Goal: Task Accomplishment & Management: Manage account settings

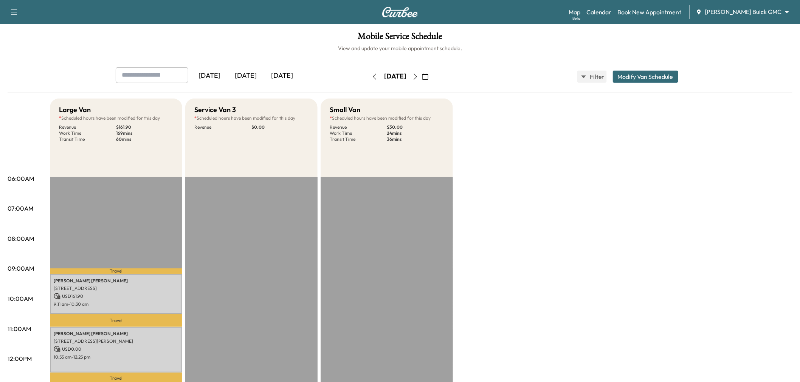
click at [260, 76] on div "[DATE]" at bounding box center [245, 75] width 36 height 17
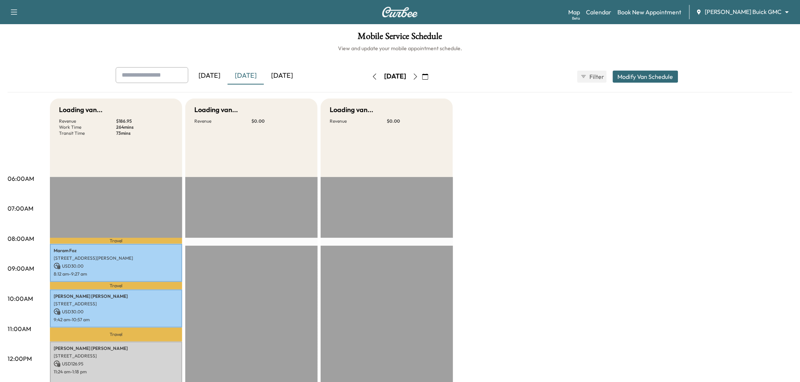
click at [289, 76] on div "[DATE]" at bounding box center [282, 75] width 36 height 17
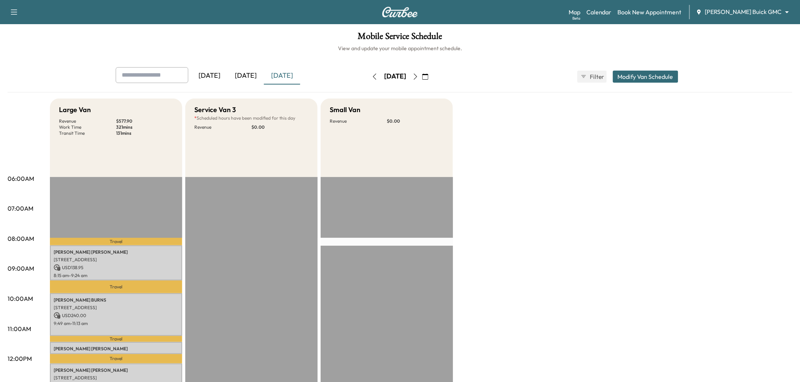
click at [418, 77] on icon "button" at bounding box center [415, 77] width 6 height 6
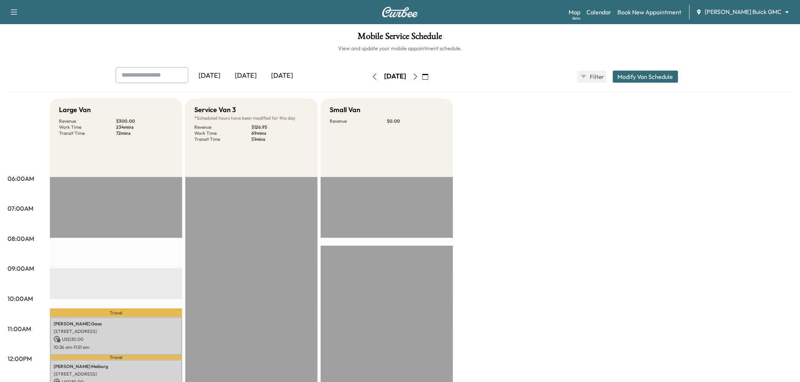
click at [418, 77] on icon "button" at bounding box center [415, 77] width 6 height 6
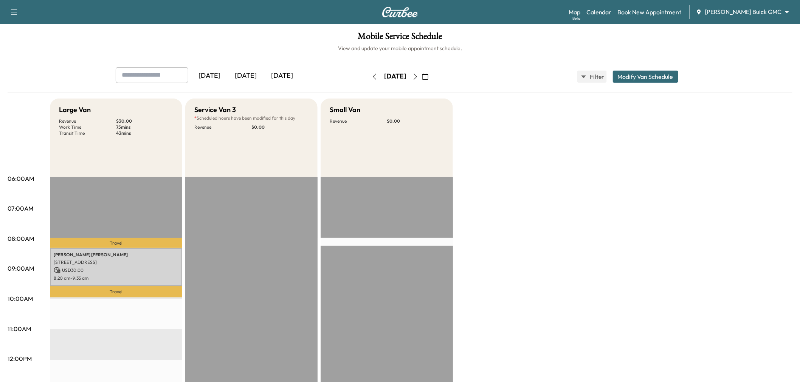
click at [371, 76] on icon "button" at bounding box center [374, 77] width 6 height 6
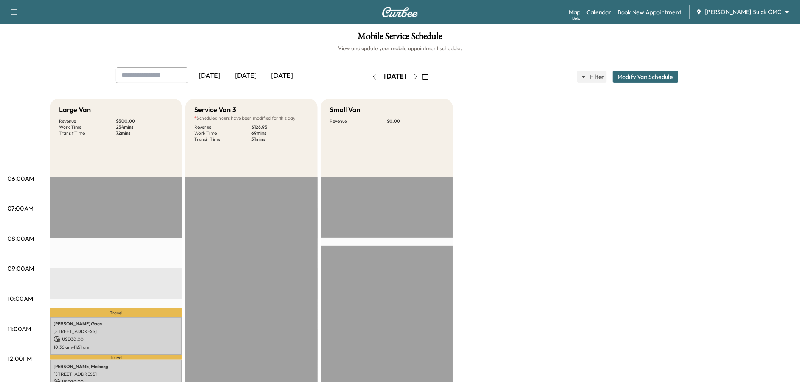
click at [418, 77] on icon "button" at bounding box center [415, 77] width 6 height 6
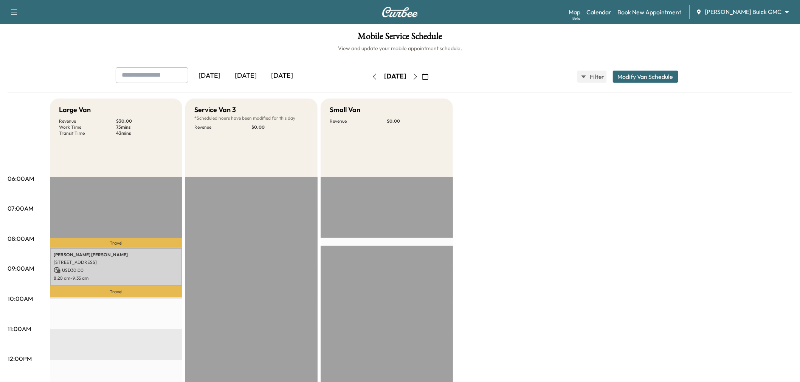
click at [418, 77] on icon "button" at bounding box center [415, 77] width 6 height 6
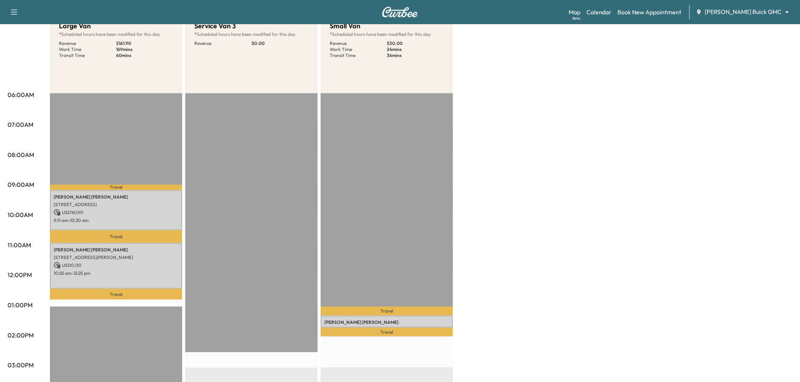
scroll to position [126, 0]
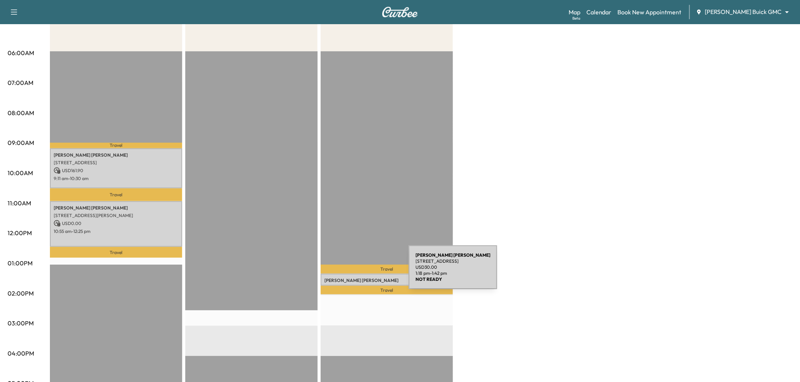
click at [352, 274] on div "Fransisco Hernandez 628 Middle Cove Dr, Plano, TX 75023, USA USD 30.00 1:18 pm …" at bounding box center [386, 280] width 132 height 12
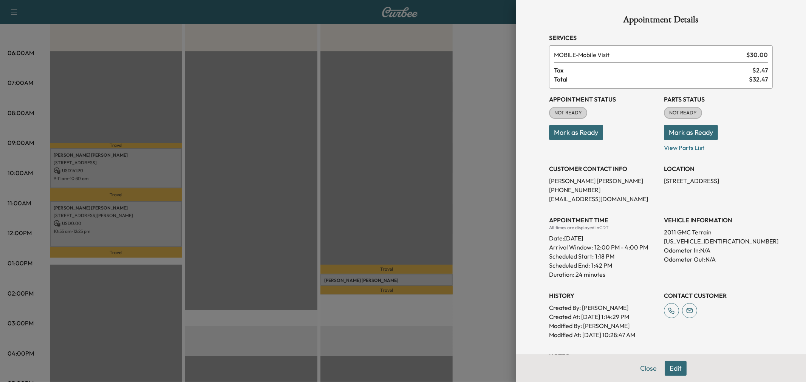
click at [352, 274] on div at bounding box center [403, 191] width 806 height 382
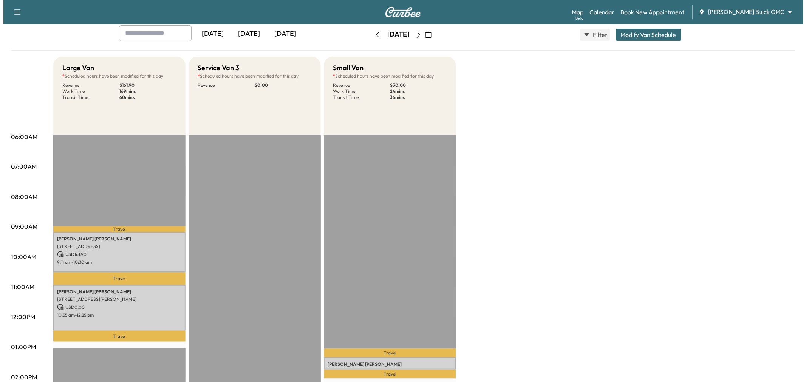
scroll to position [0, 0]
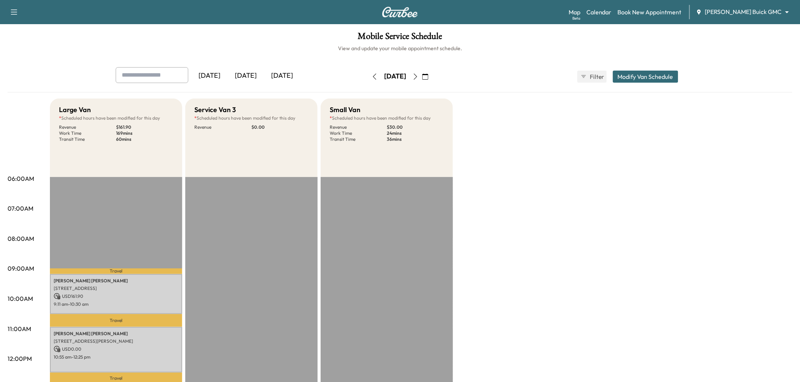
click at [642, 73] on button "Modify Van Schedule" at bounding box center [645, 77] width 65 height 12
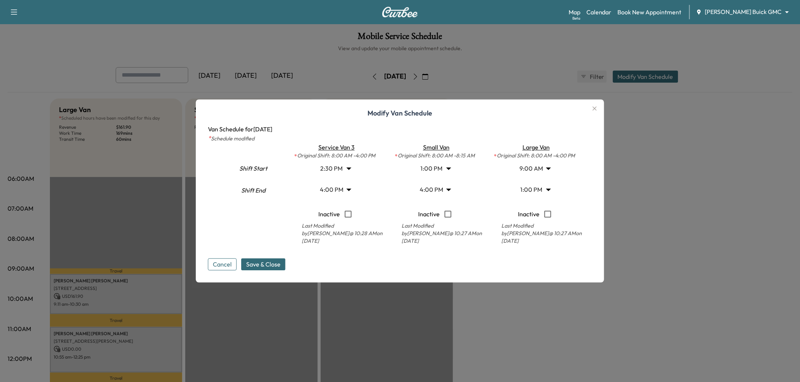
click at [445, 173] on body "Support Log Out Map Beta Calendar Book New Appointment Ewing Buick GMC ********…" at bounding box center [400, 191] width 800 height 382
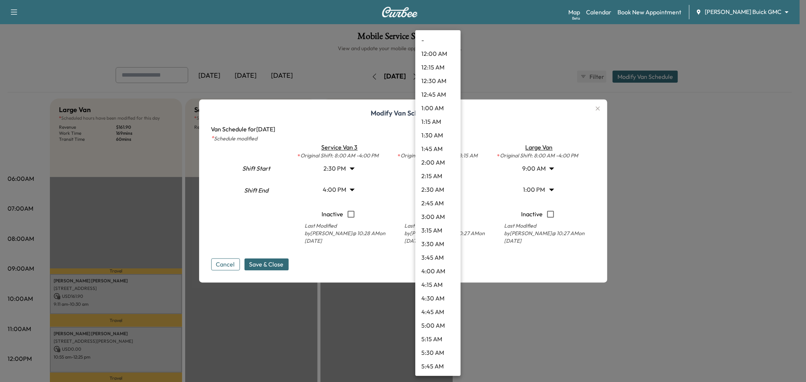
scroll to position [557, 0]
click at [364, 173] on div at bounding box center [403, 191] width 806 height 382
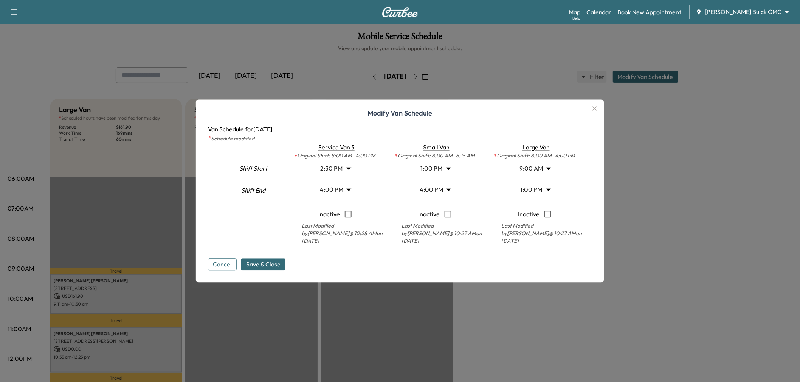
click at [340, 170] on div "- 12:00 AM 12:15 AM 12:30 AM 12:45 AM 1:00 AM 1:15 AM 1:30 AM 1:45 AM 2:00 AM 2…" at bounding box center [400, 191] width 800 height 382
click at [340, 170] on body "Support Log Out Map Beta Calendar Book New Appointment Ewing Buick GMC ********…" at bounding box center [400, 191] width 800 height 382
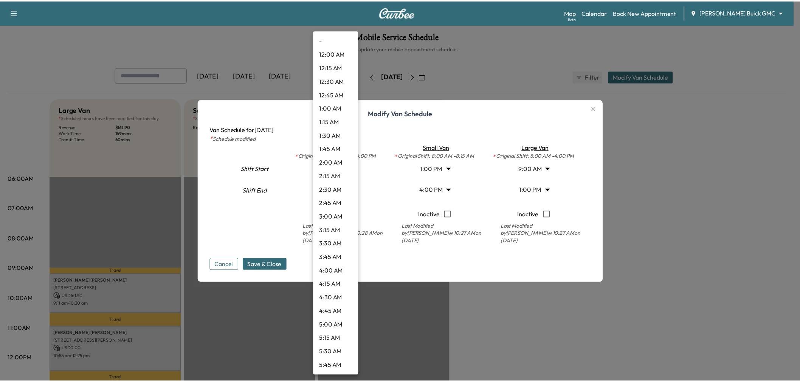
scroll to position [639, 0]
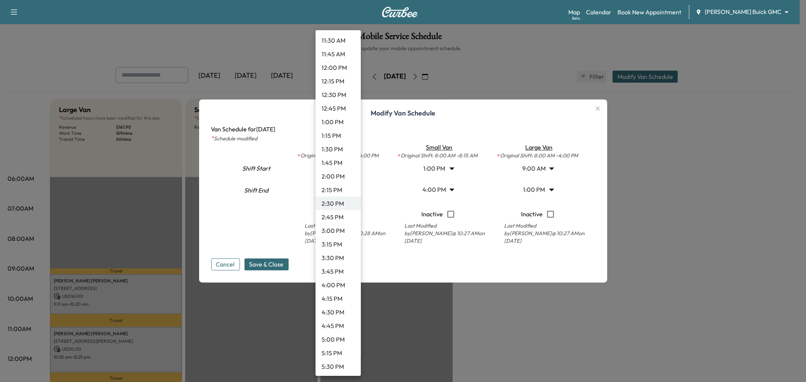
click at [335, 178] on li "2:00 PM" at bounding box center [338, 177] width 45 height 14
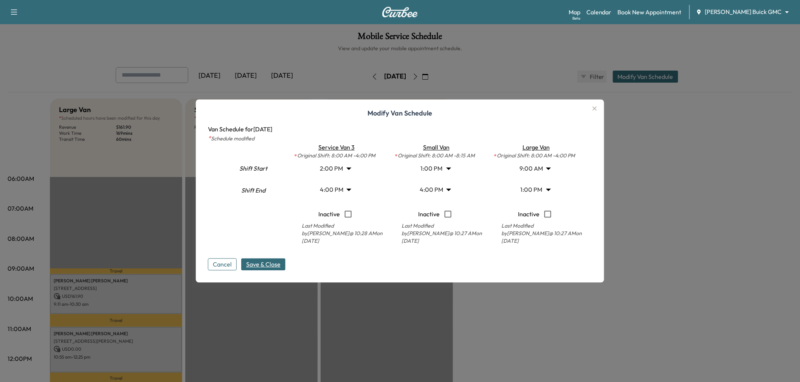
click at [268, 266] on span "Save & Close" at bounding box center [263, 264] width 34 height 9
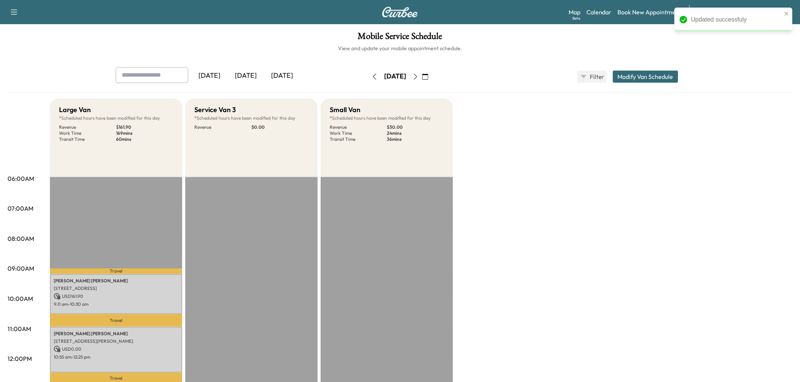
click at [675, 256] on div "Large Van * Scheduled hours have been modified for this day Revenue $ 161.90 Wo…" at bounding box center [421, 382] width 742 height 567
click at [428, 78] on icon "button" at bounding box center [425, 77] width 6 height 6
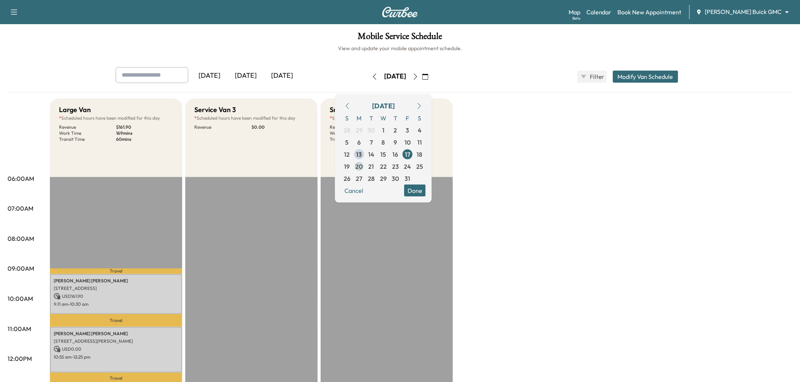
click at [363, 164] on span "20" at bounding box center [359, 166] width 7 height 9
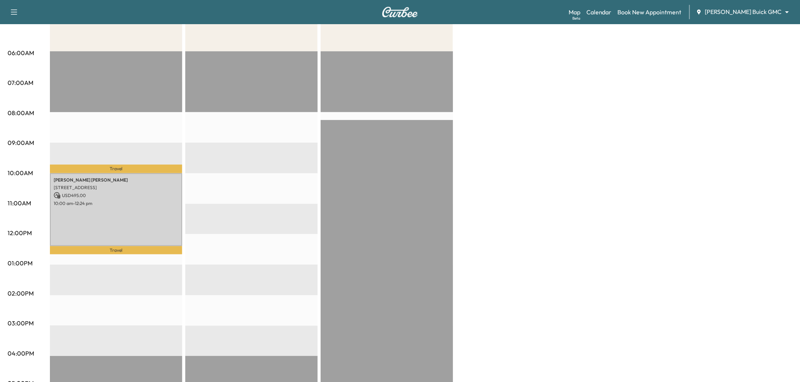
scroll to position [84, 0]
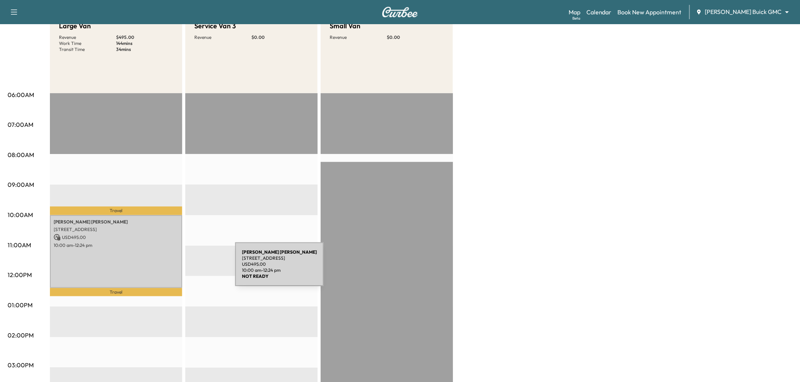
click at [178, 267] on div "Brian Maholic 6283 Forefront Ave, Frisco, TX 75036, USA USD 495.00 10:00 am - 1…" at bounding box center [116, 251] width 132 height 73
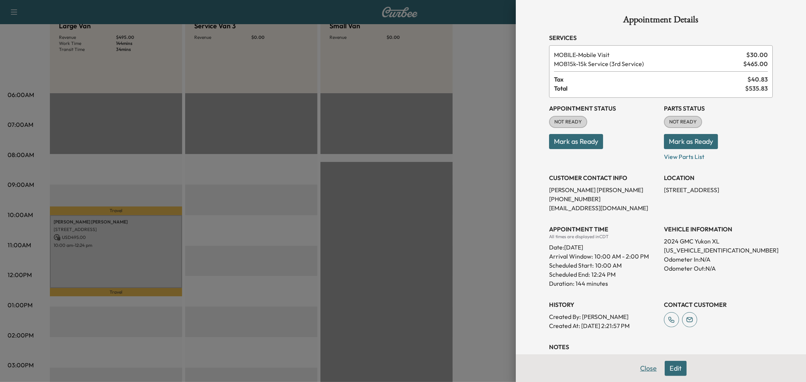
click at [643, 370] on button "Close" at bounding box center [648, 368] width 26 height 15
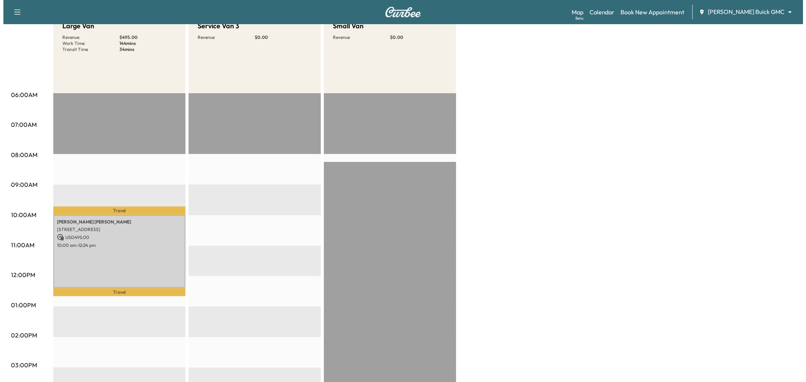
scroll to position [0, 0]
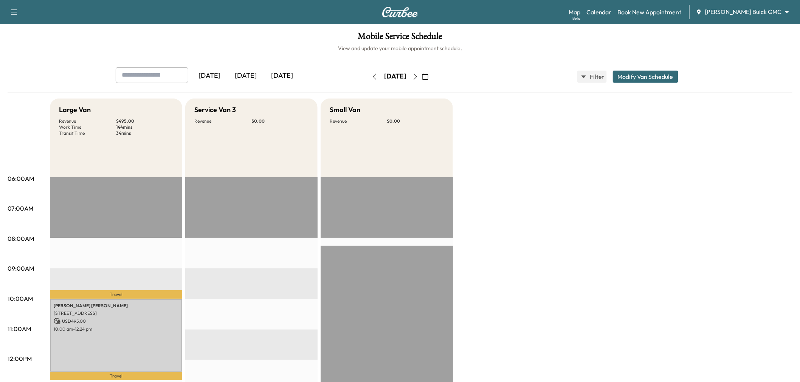
click at [658, 74] on button "Modify Van Schedule" at bounding box center [645, 77] width 65 height 12
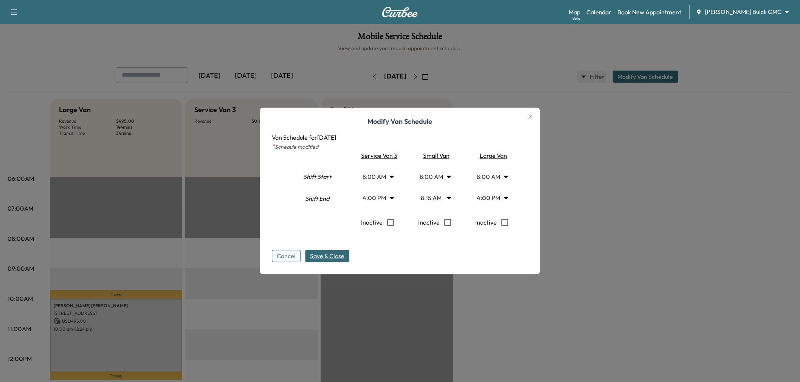
click at [396, 182] on body "Support Log Out Map Beta Calendar Book New Appointment Ewing Buick GMC ********…" at bounding box center [400, 191] width 800 height 382
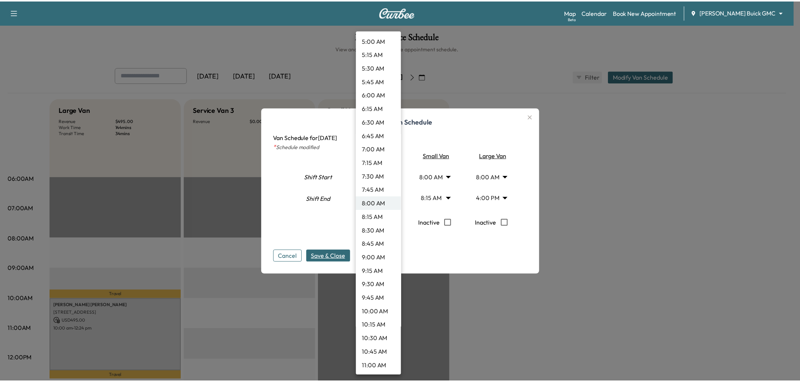
scroll to position [495, 0]
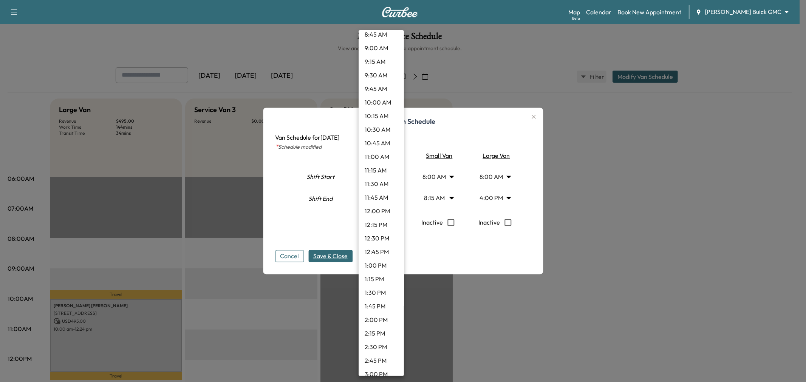
click at [375, 265] on li "1:00 PM" at bounding box center [381, 266] width 45 height 14
type input "**"
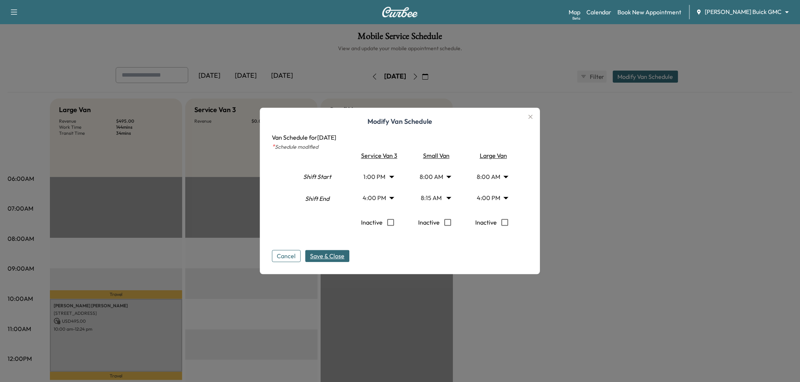
click at [345, 258] on span "Save & Close" at bounding box center [327, 256] width 34 height 9
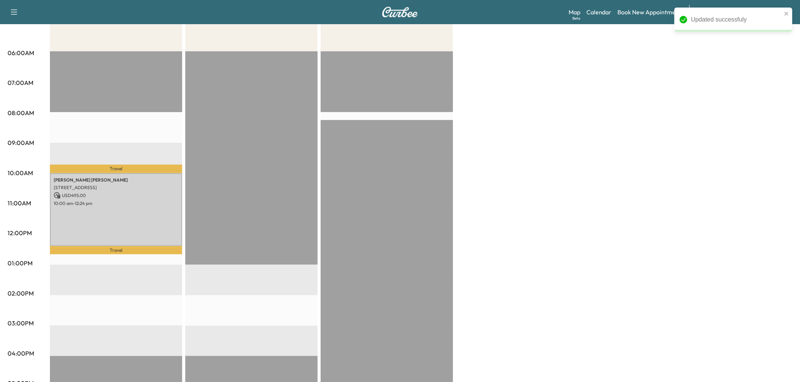
scroll to position [0, 0]
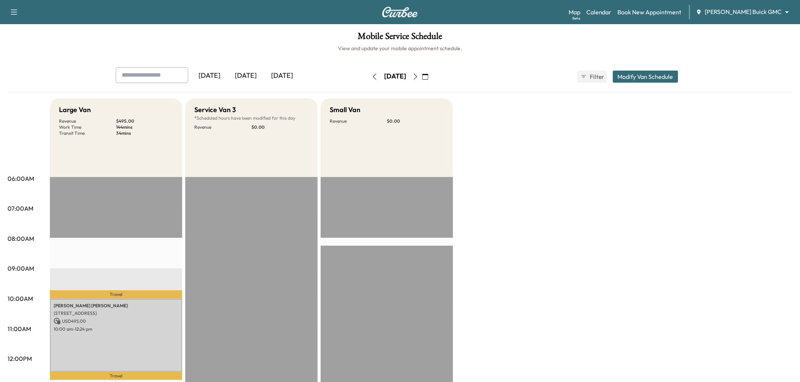
click at [418, 74] on icon "button" at bounding box center [415, 77] width 6 height 6
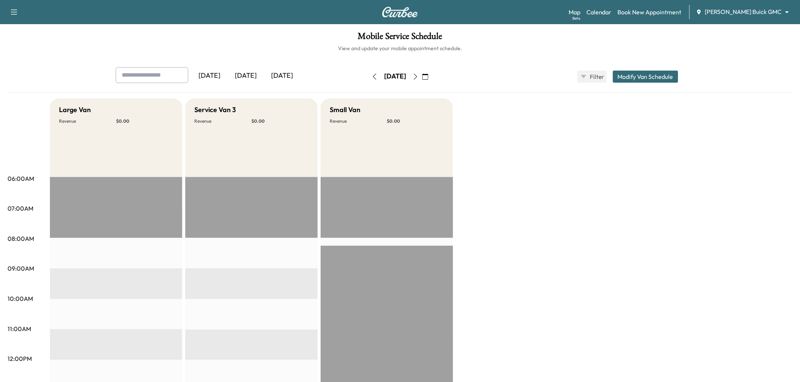
click at [428, 78] on icon "button" at bounding box center [425, 77] width 6 height 6
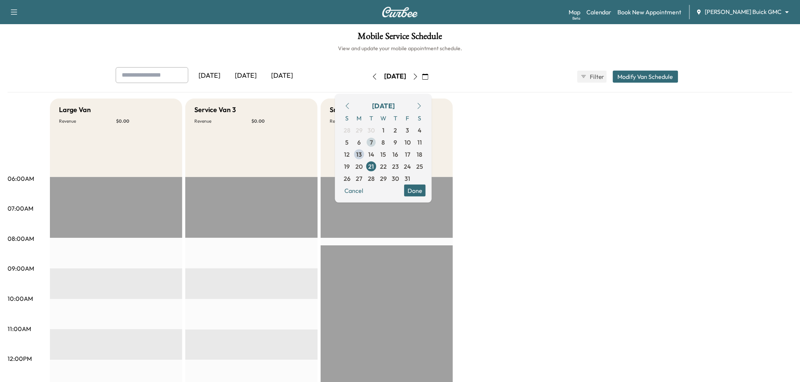
click at [377, 143] on span "7" at bounding box center [371, 142] width 12 height 12
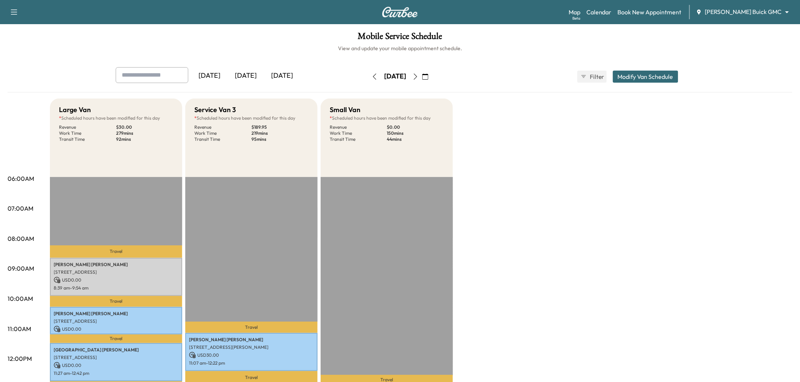
click at [428, 77] on icon "button" at bounding box center [425, 77] width 6 height 6
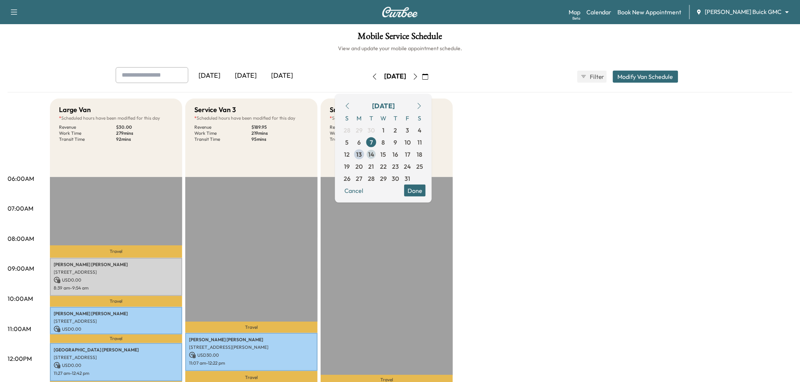
click at [374, 152] on span "14" at bounding box center [371, 154] width 6 height 9
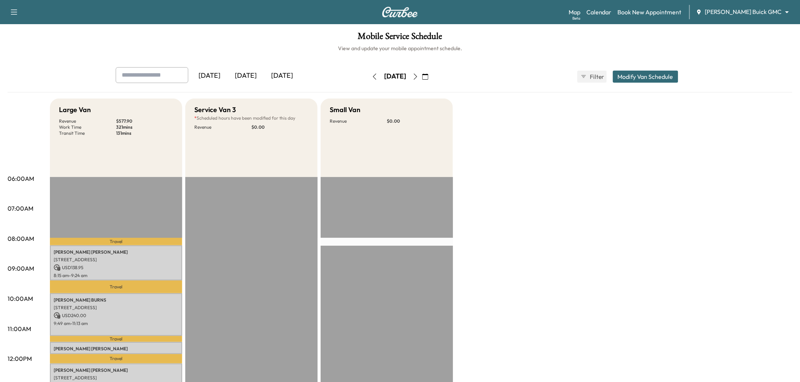
click at [537, 237] on div "Large Van Revenue $ 577.90 Work Time 321 mins Transit Time 131 mins Travel Rust…" at bounding box center [421, 382] width 742 height 567
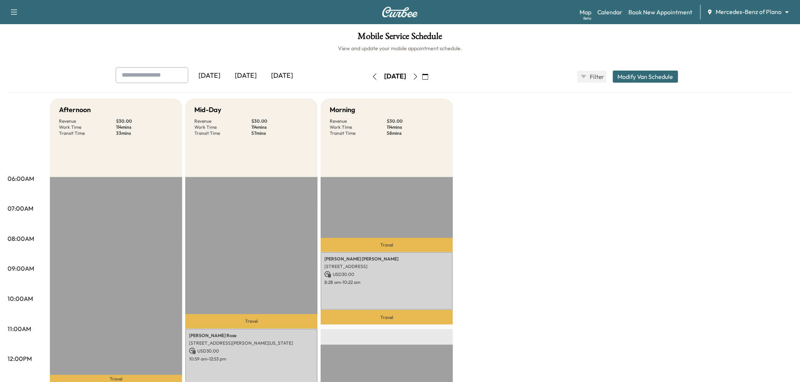
click at [592, 172] on div "Afternoon Revenue $ 30.00 Work Time 114 mins Transit Time 33 mins Travel [PERSO…" at bounding box center [421, 382] width 742 height 567
click at [418, 76] on icon "button" at bounding box center [415, 77] width 6 height 6
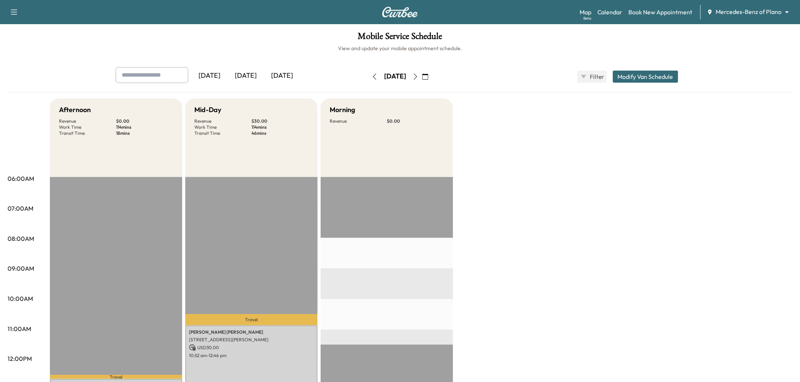
click at [371, 74] on icon "button" at bounding box center [374, 77] width 6 height 6
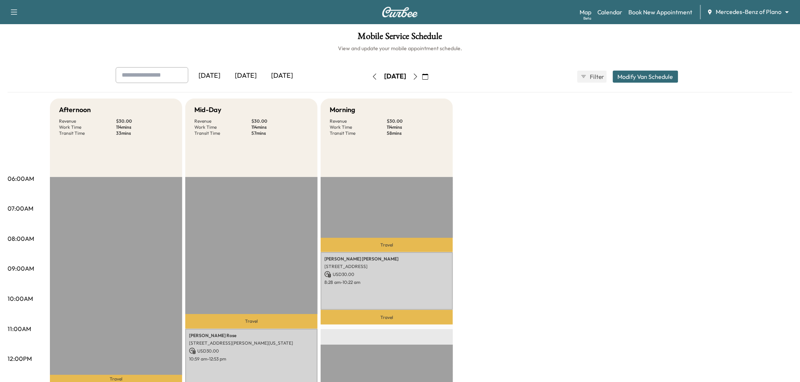
click at [651, 77] on button "Modify Van Schedule" at bounding box center [645, 77] width 65 height 12
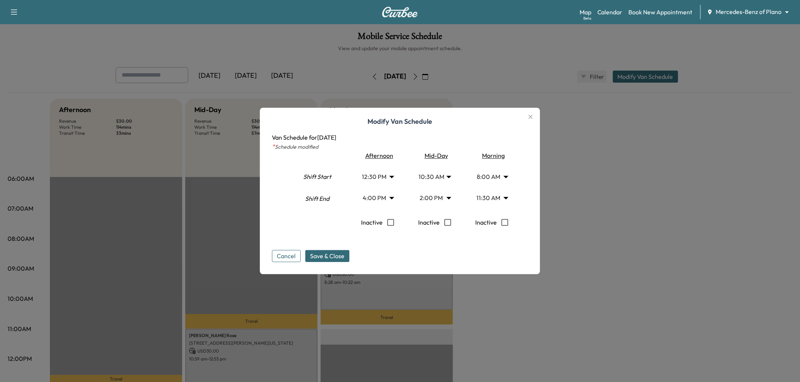
click at [649, 228] on div at bounding box center [400, 191] width 800 height 382
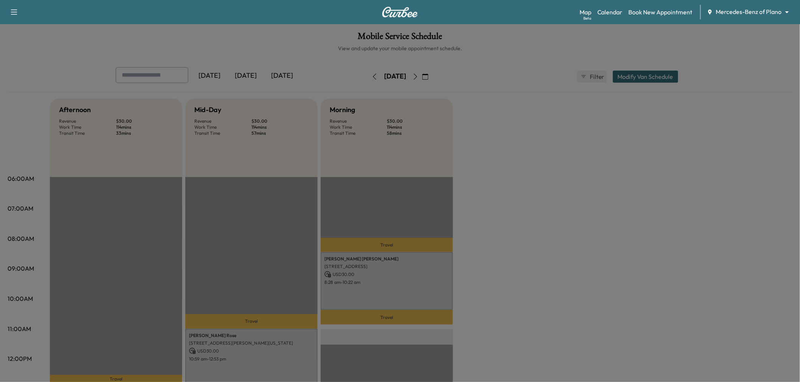
scroll to position [84, 0]
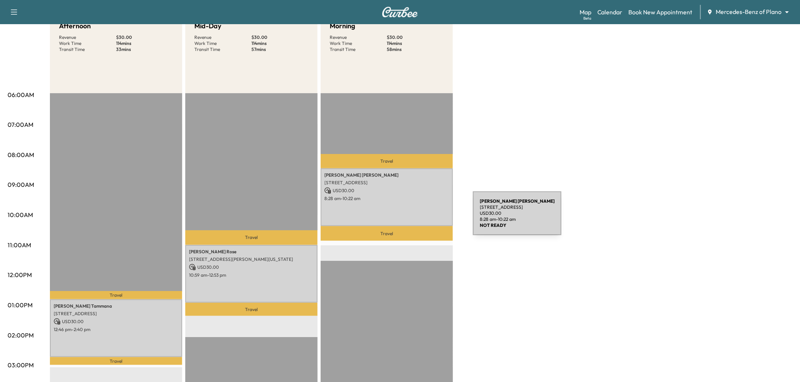
click at [416, 218] on div "[PERSON_NAME] [STREET_ADDRESS] USD 30.00 8:28 am - 10:22 am" at bounding box center [386, 198] width 132 height 58
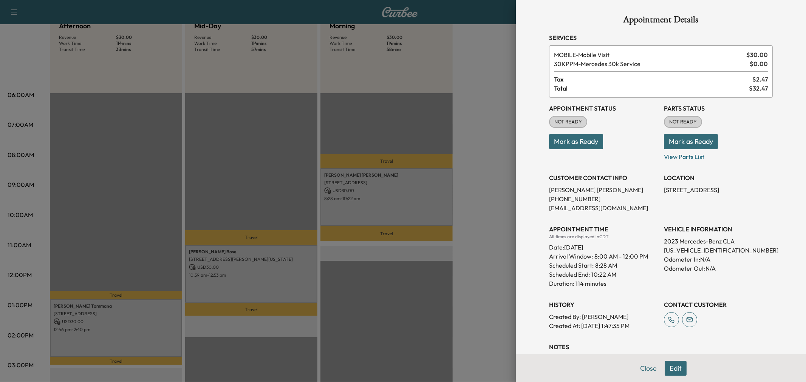
click at [325, 265] on div at bounding box center [403, 191] width 806 height 382
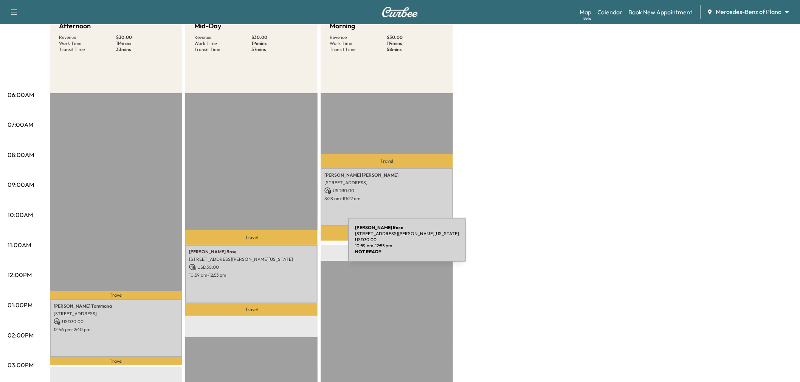
click at [269, 264] on p "USD 30.00" at bounding box center [251, 267] width 125 height 7
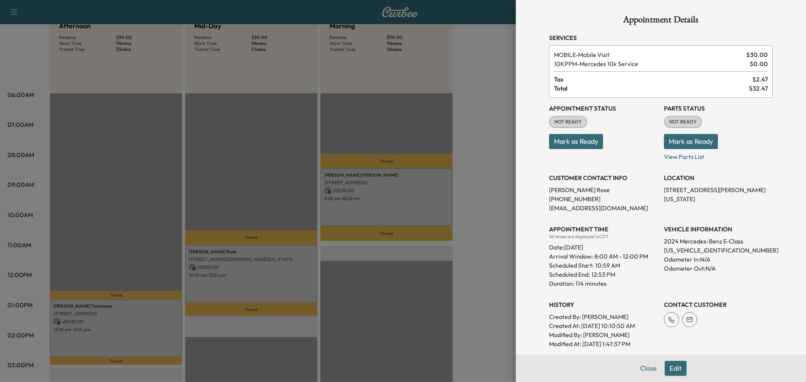
click at [274, 265] on div at bounding box center [403, 191] width 806 height 382
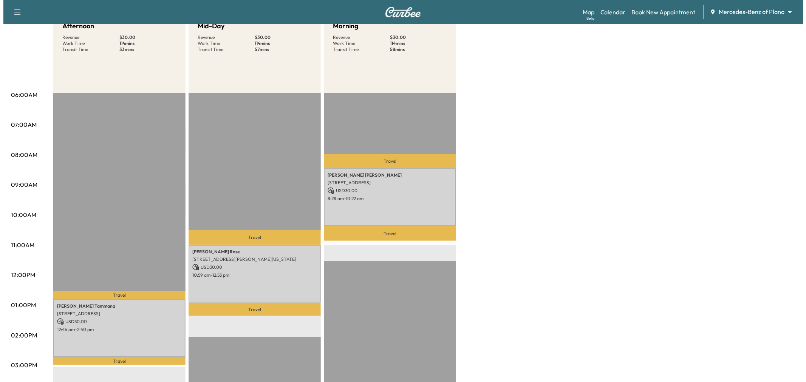
scroll to position [0, 0]
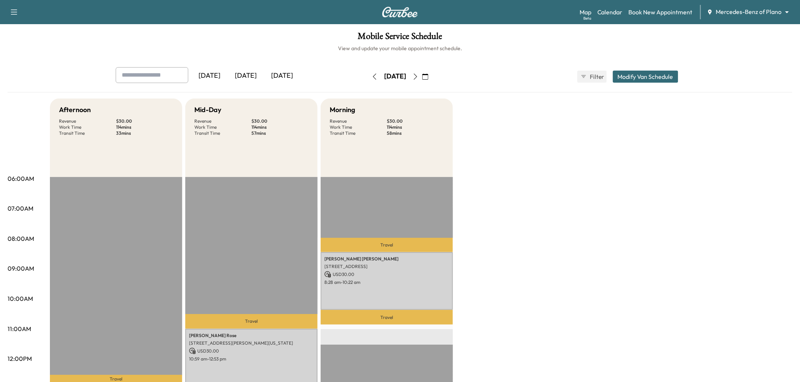
click at [633, 77] on button "Modify Van Schedule" at bounding box center [645, 77] width 65 height 12
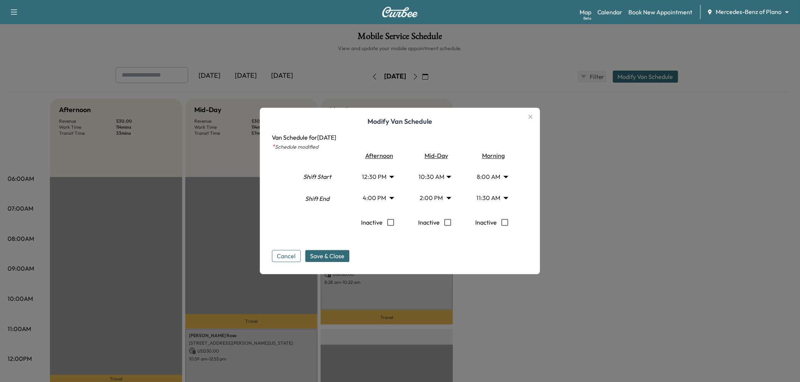
click at [443, 173] on body "Support Log Out Map Beta Calendar Book New Appointment Mercedes-Benz of Plano *…" at bounding box center [400, 191] width 800 height 382
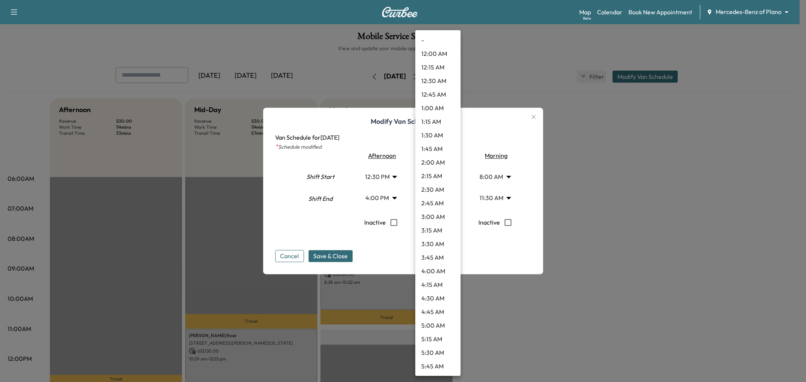
scroll to position [421, 0]
click at [435, 68] on li "8:00 AM" at bounding box center [437, 68] width 45 height 14
type input "*"
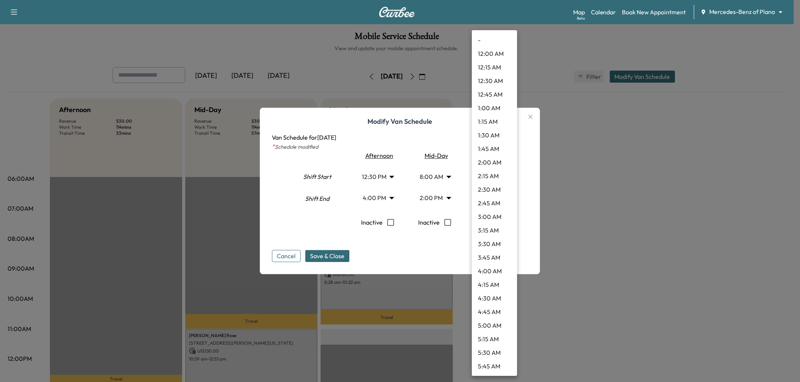
click at [488, 201] on body "Support Log Out Map Beta Calendar Book New Appointment Mercedes-Benz of Plano *…" at bounding box center [400, 191] width 800 height 382
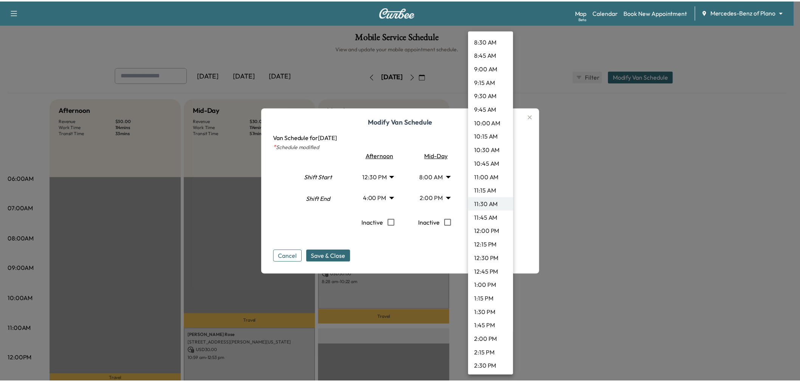
scroll to position [518, 0]
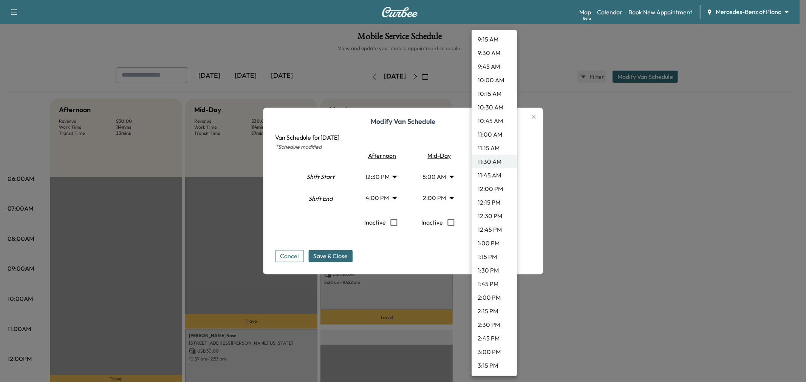
click at [493, 299] on li "2:00 PM" at bounding box center [494, 298] width 45 height 14
type input "**"
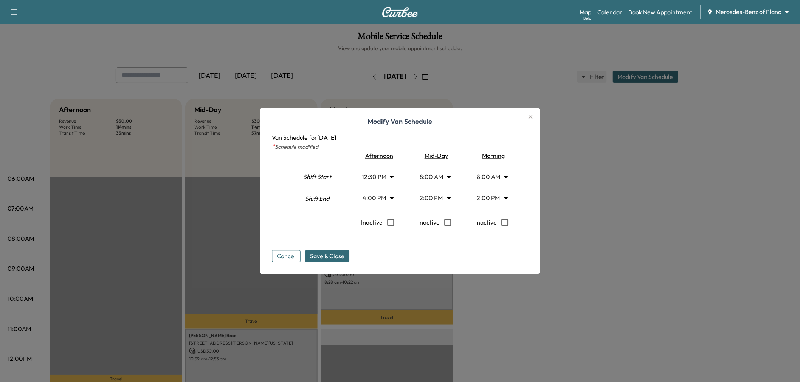
click at [342, 258] on span "Save & Close" at bounding box center [327, 256] width 34 height 9
click at [640, 250] on div at bounding box center [400, 191] width 800 height 382
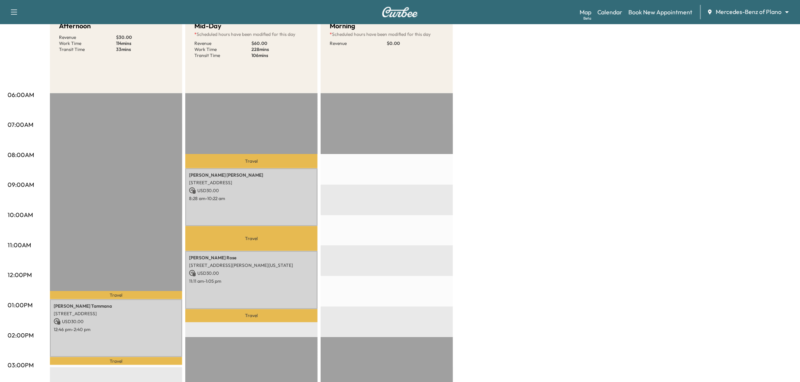
scroll to position [0, 0]
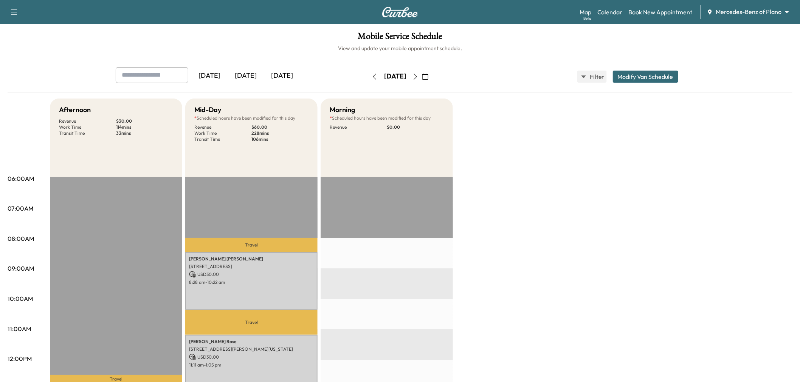
click at [428, 77] on icon "button" at bounding box center [425, 77] width 6 height 6
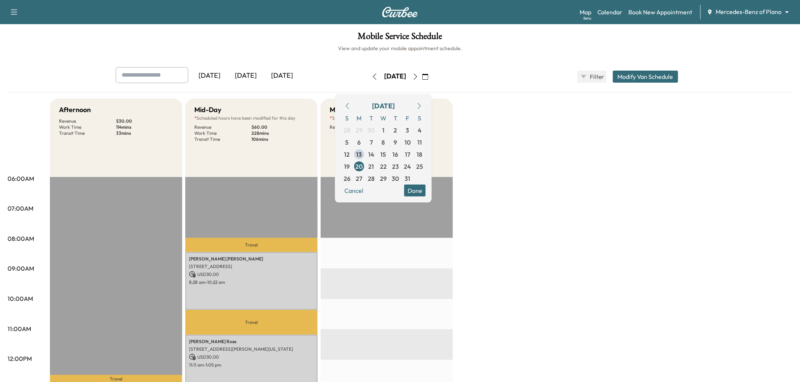
click at [350, 106] on icon "button" at bounding box center [347, 106] width 6 height 6
click at [398, 141] on span "11" at bounding box center [395, 142] width 5 height 9
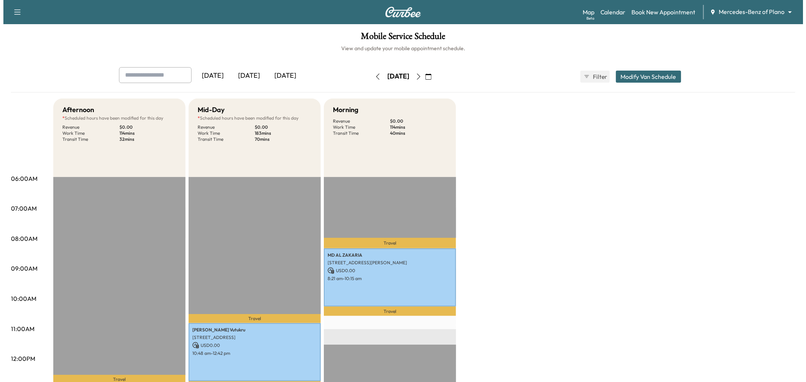
scroll to position [126, 0]
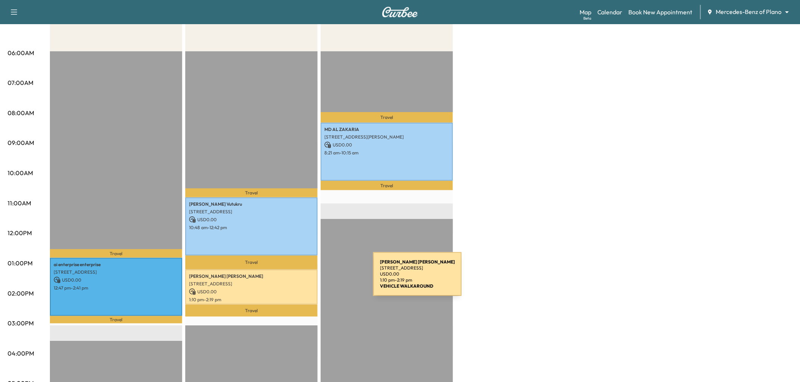
click at [316, 279] on div "[PERSON_NAME] [STREET_ADDRESS] USD 0.00 1:10 pm - 2:19 pm" at bounding box center [251, 287] width 132 height 35
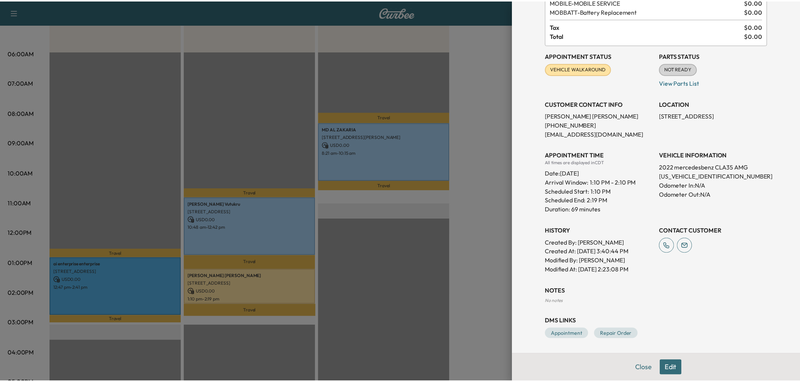
scroll to position [11, 0]
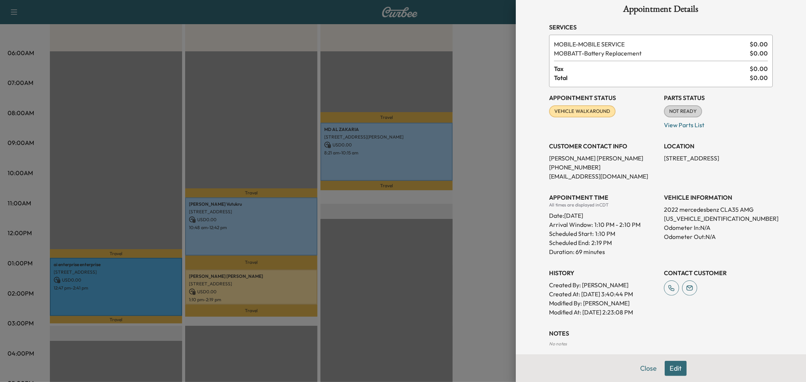
click at [481, 270] on div at bounding box center [403, 191] width 806 height 382
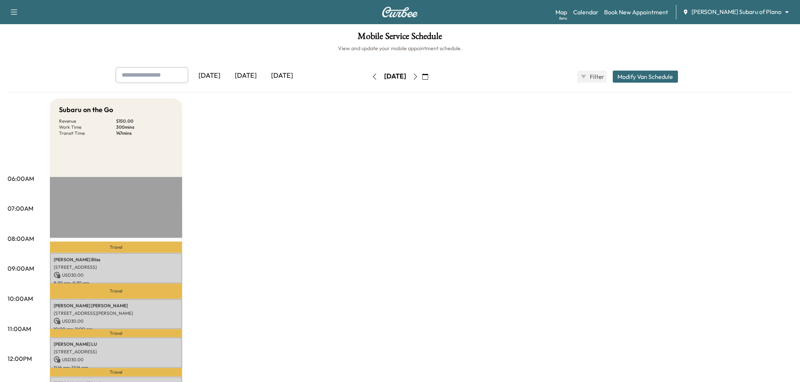
click at [368, 78] on button "button" at bounding box center [374, 77] width 13 height 12
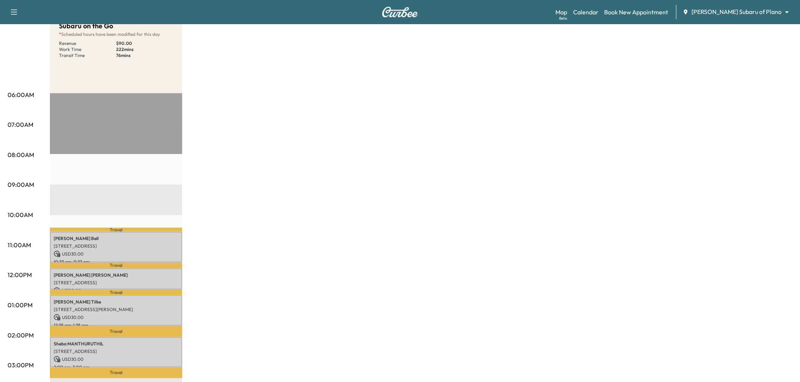
scroll to position [42, 0]
